Goal: Task Accomplishment & Management: Use online tool/utility

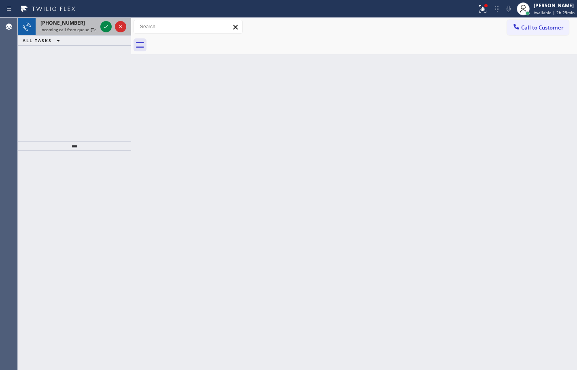
drag, startPoint x: 69, startPoint y: 30, endPoint x: 80, endPoint y: 30, distance: 10.5
click at [69, 30] on span "Incoming call from queue [Test] All" at bounding box center [73, 30] width 67 height 6
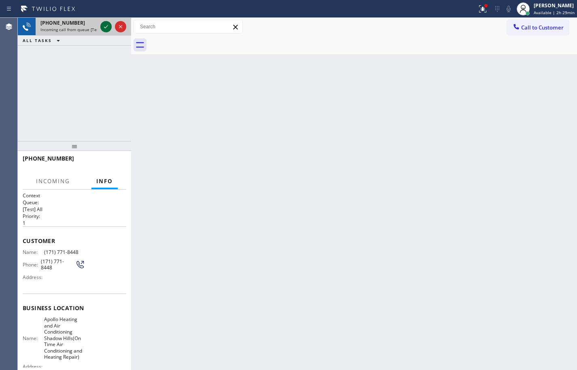
click at [107, 27] on icon at bounding box center [106, 27] width 10 height 10
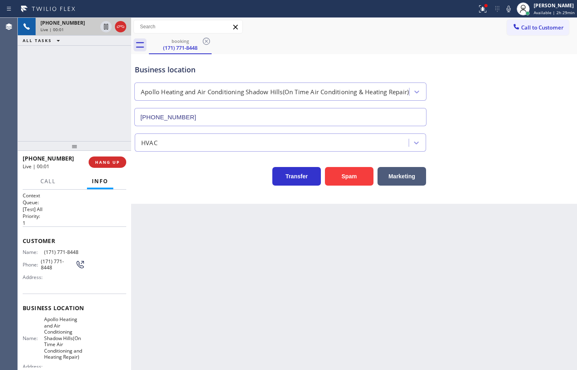
type input "[PHONE_NUMBER]"
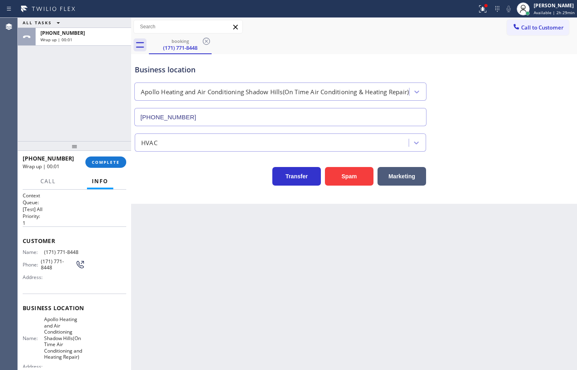
click at [103, 156] on div "[PHONE_NUMBER] Wrap up | 00:01 COMPLETE" at bounding box center [75, 162] width 104 height 21
click at [113, 161] on span "COMPLETE" at bounding box center [106, 162] width 28 height 6
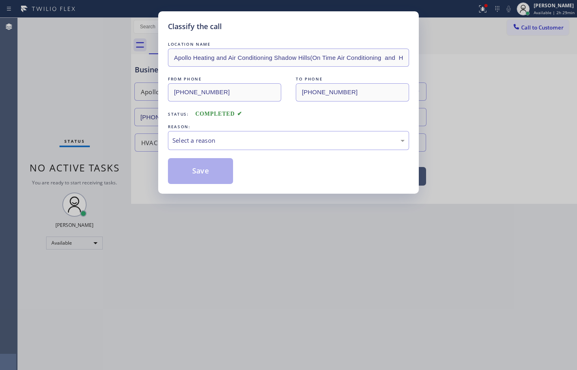
click at [220, 144] on div "Select a reason" at bounding box center [288, 140] width 232 height 9
click at [222, 172] on button "Save" at bounding box center [200, 171] width 65 height 26
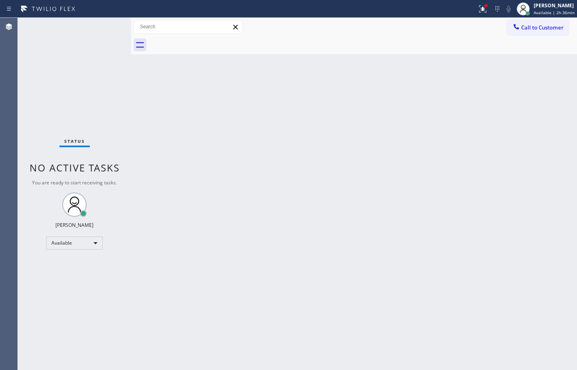
click at [53, 63] on div "Status No active tasks You are ready to start receiving tasks. [PERSON_NAME] Av…" at bounding box center [74, 194] width 113 height 352
click at [548, 112] on div "Back to Dashboard Change Sender ID Customers Technicians Select a contact Outbo…" at bounding box center [354, 194] width 446 height 352
click at [558, 8] on div "[PERSON_NAME]" at bounding box center [553, 5] width 41 height 7
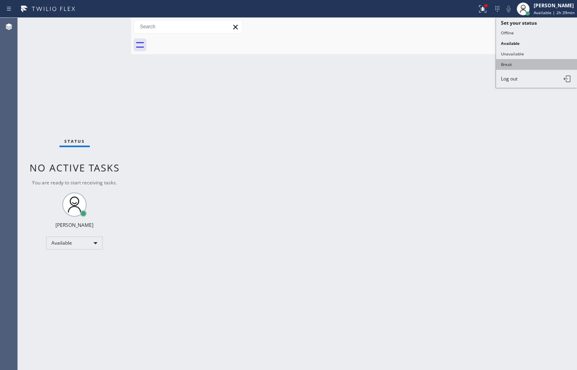
click at [530, 60] on button "Break" at bounding box center [536, 64] width 81 height 11
